Goal: Information Seeking & Learning: Understand process/instructions

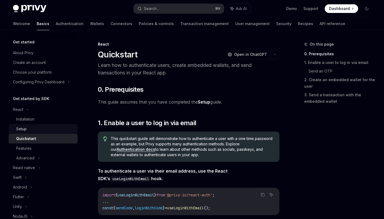
scroll to position [4, 0]
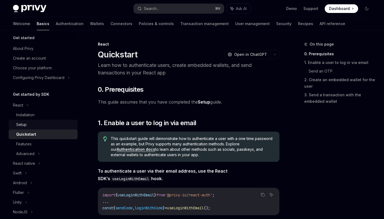
click at [19, 124] on div "Setup" at bounding box center [21, 124] width 11 height 6
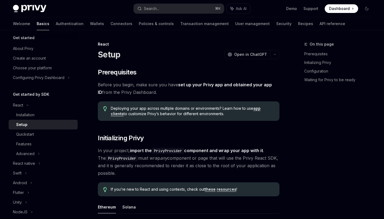
type textarea "*"
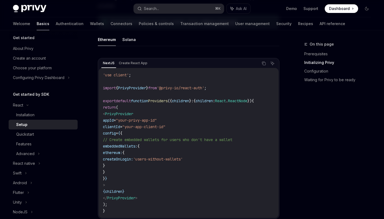
scroll to position [192, 0]
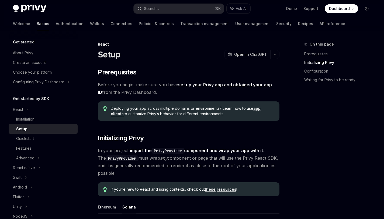
scroll to position [159, 0]
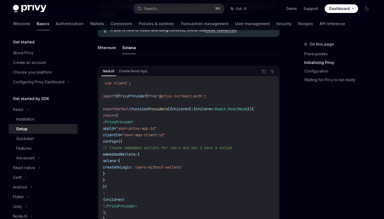
click at [125, 161] on code "'use client' ; import { PrivyProvider } from '@privy-io/react-auth' ; export de…" at bounding box center [189, 151] width 172 height 142
drag, startPoint x: 125, startPoint y: 181, endPoint x: 121, endPoint y: 153, distance: 27.8
click at [121, 153] on code "'use client' ; import { PrivyProvider } from '@privy-io/react-auth' ; export de…" at bounding box center [189, 151] width 172 height 142
copy code "embeddedWallets: { solana: { createOnLogin: 'users-without-wallets' } }"
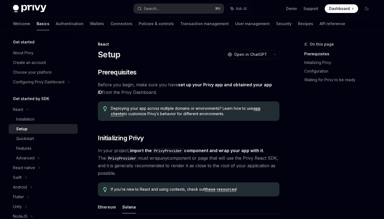
scroll to position [165, 0]
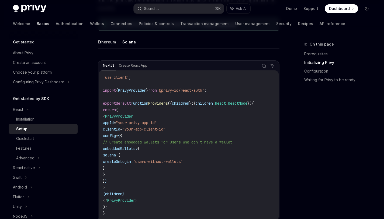
click at [347, 5] on span at bounding box center [341, 8] width 33 height 9
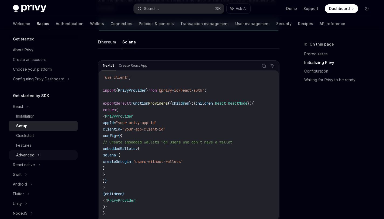
scroll to position [4, 0]
click at [29, 137] on div "Quickstart" at bounding box center [25, 135] width 18 height 6
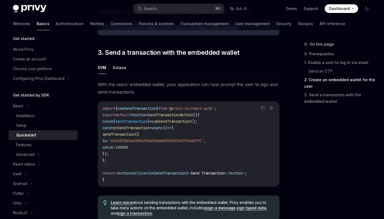
scroll to position [462, 0]
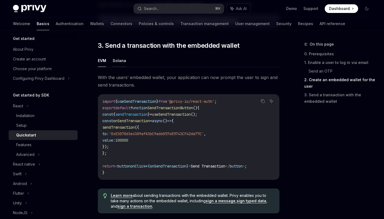
click at [122, 62] on button "Solana" at bounding box center [119, 60] width 13 height 13
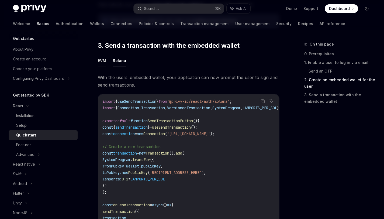
click at [99, 61] on button "EVM" at bounding box center [102, 60] width 8 height 13
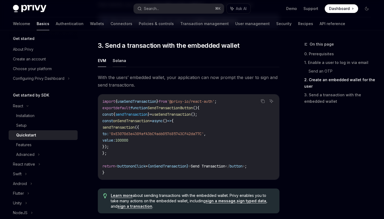
click at [115, 62] on button "Solana" at bounding box center [119, 60] width 13 height 13
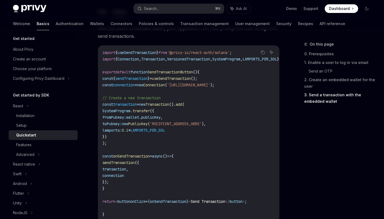
scroll to position [514, 0]
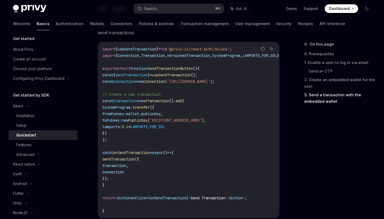
click at [135, 77] on span "sendTransaction" at bounding box center [131, 75] width 32 height 5
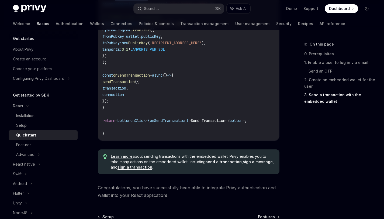
scroll to position [645, 0]
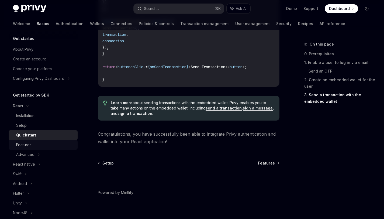
click at [28, 147] on div "Features" at bounding box center [23, 145] width 15 height 6
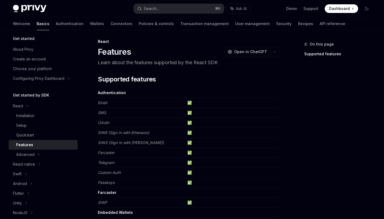
scroll to position [7, 0]
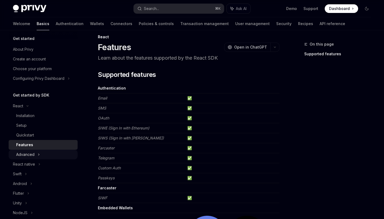
click at [36, 155] on div "Advanced" at bounding box center [43, 155] width 69 height 10
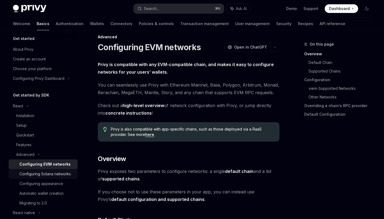
click at [48, 177] on div "Configuring Solana networks" at bounding box center [45, 174] width 52 height 6
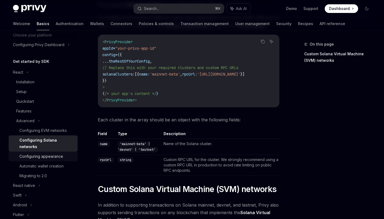
scroll to position [38, 0]
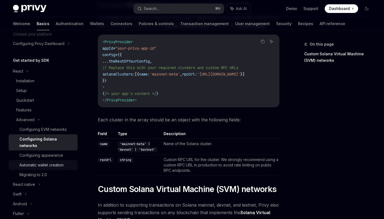
click at [54, 167] on div "Automatic wallet creation" at bounding box center [41, 165] width 44 height 6
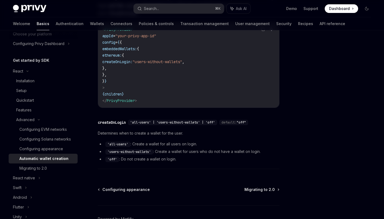
scroll to position [162, 0]
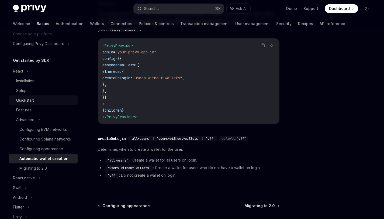
click at [30, 101] on div "Quickstart" at bounding box center [25, 100] width 18 height 6
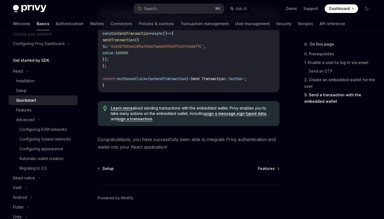
scroll to position [551, 0]
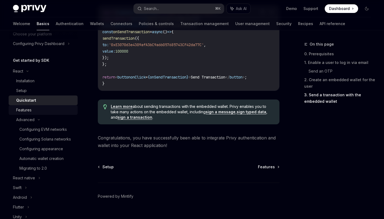
click at [36, 109] on div "Features" at bounding box center [45, 110] width 58 height 6
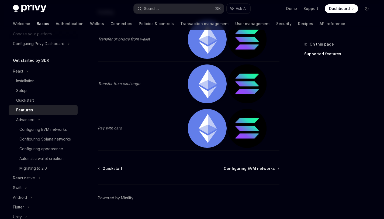
scroll to position [1169, 0]
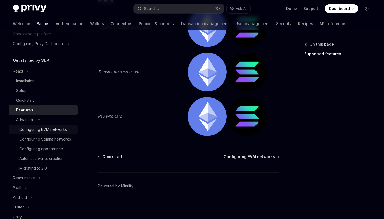
click at [38, 127] on div "Configuring EVM networks" at bounding box center [42, 129] width 47 height 6
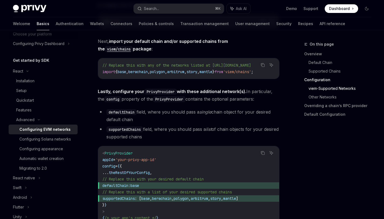
scroll to position [696, 0]
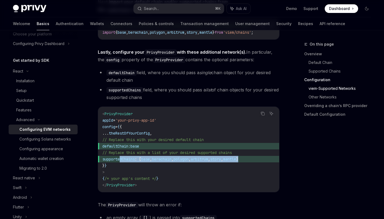
drag, startPoint x: 275, startPoint y: 161, endPoint x: 121, endPoint y: 161, distance: 154.0
click at [121, 161] on span "supportedChains : [ base , berachain , polygon , arbitrum , story , mantle ]" at bounding box center [188, 159] width 173 height 6
copy span "supportedChains : [ base , berachain , polygon , arbitrum , story , mantle ]"
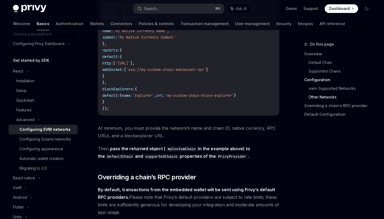
scroll to position [1045, 0]
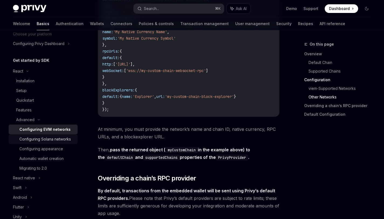
click at [45, 142] on div "Configuring Solana networks" at bounding box center [45, 139] width 52 height 6
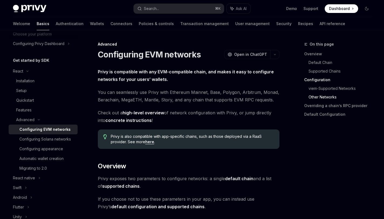
type textarea "*"
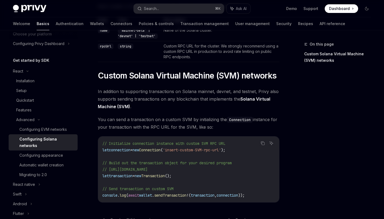
scroll to position [184, 0]
